Goal: Find specific page/section: Find specific page/section

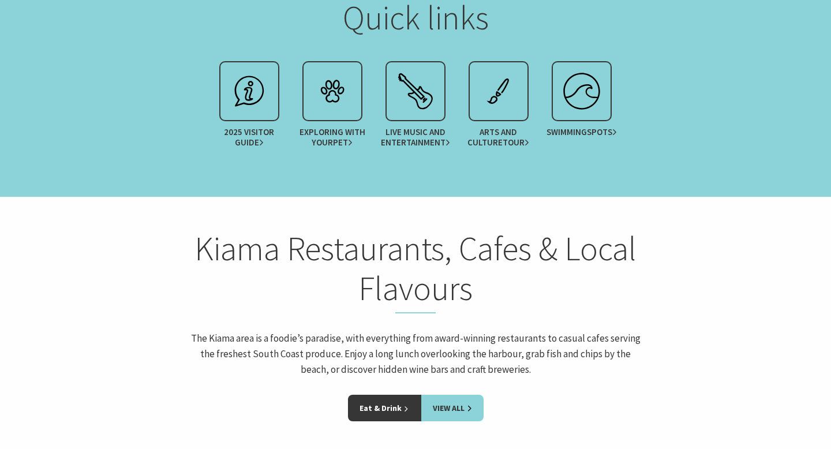
scroll to position [1479, 0]
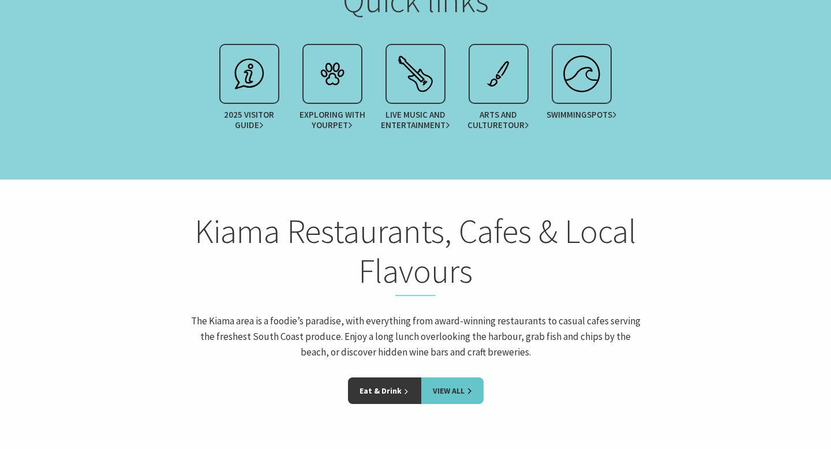
click at [437, 377] on link "View All" at bounding box center [452, 390] width 62 height 27
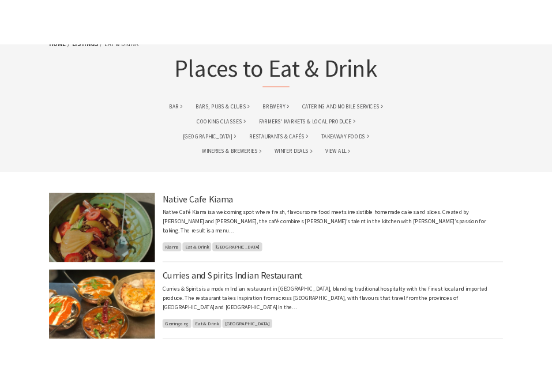
scroll to position [80, 0]
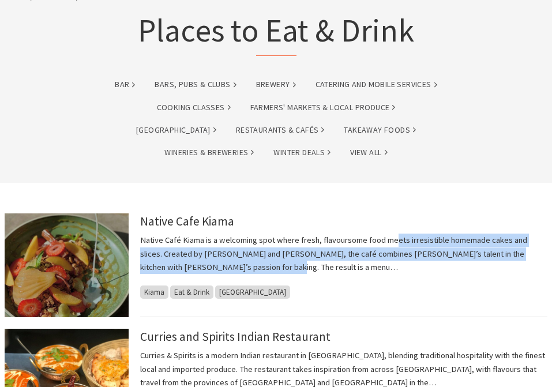
drag, startPoint x: 395, startPoint y: 241, endPoint x: 427, endPoint y: 270, distance: 42.9
click at [427, 270] on p "Native Café Kiama is a welcoming spot where fresh, flavoursome food meets irres…" at bounding box center [343, 254] width 407 height 40
copy p "ets irresistible homemade cakes and slices. Created by Harold and Twinkle, the …"
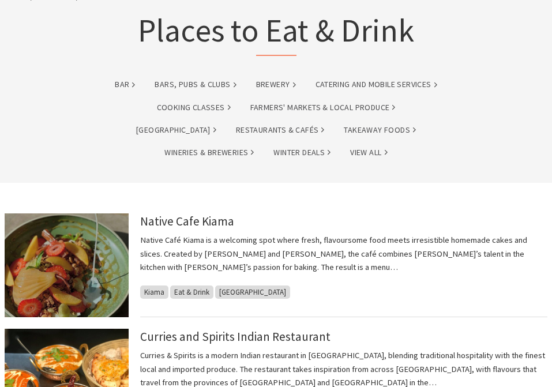
click at [442, 163] on ul "bar Bars, Pubs & Clubs brewery Catering and Mobile Services Cooking Classes Far…" at bounding box center [276, 125] width 352 height 113
